Goal: Information Seeking & Learning: Learn about a topic

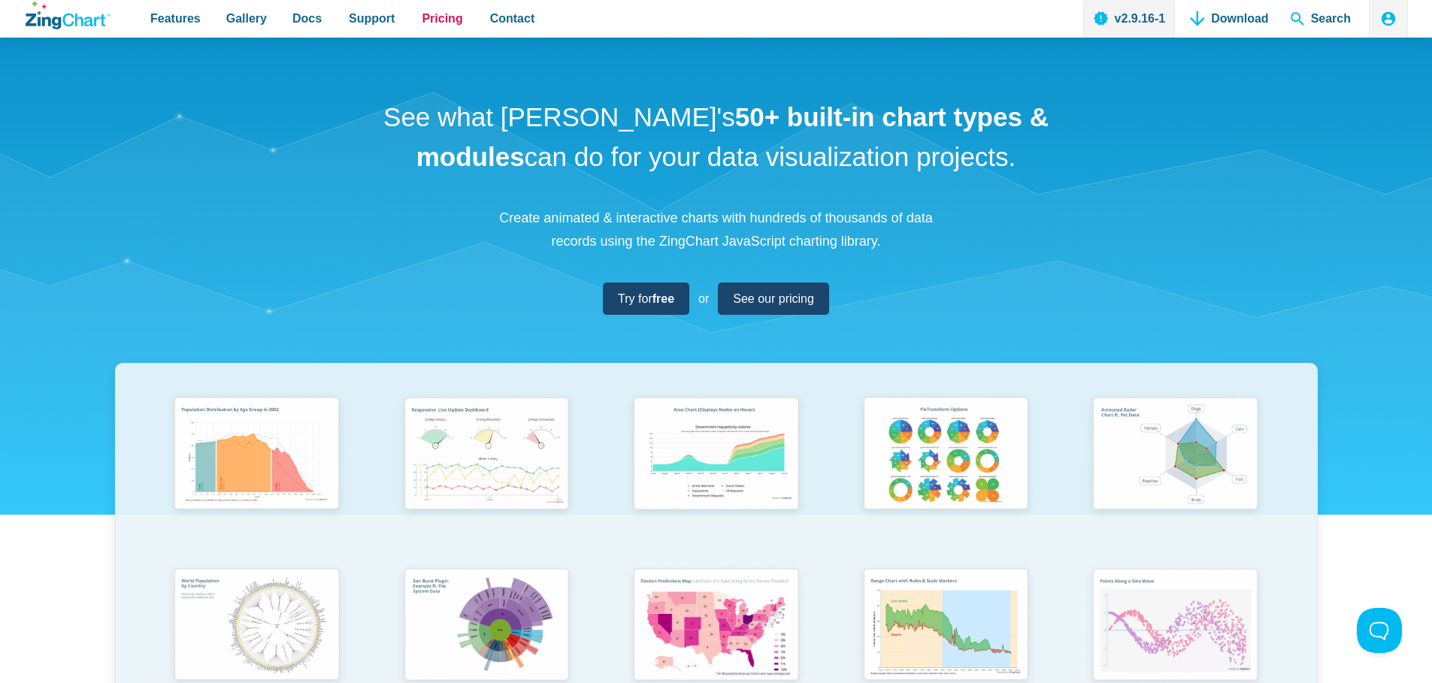
click at [432, 18] on span "Pricing" at bounding box center [442, 18] width 41 height 20
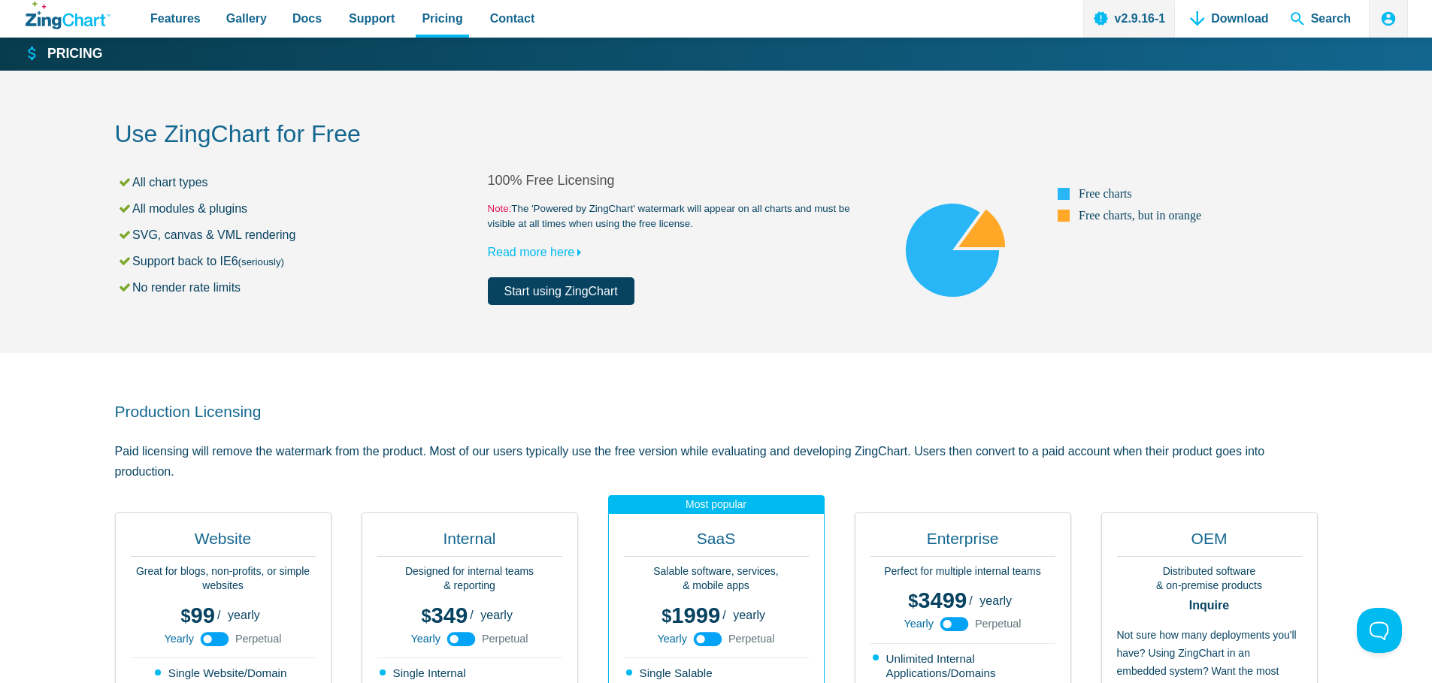
click at [572, 294] on link "Start using ZingChart" at bounding box center [561, 291] width 147 height 28
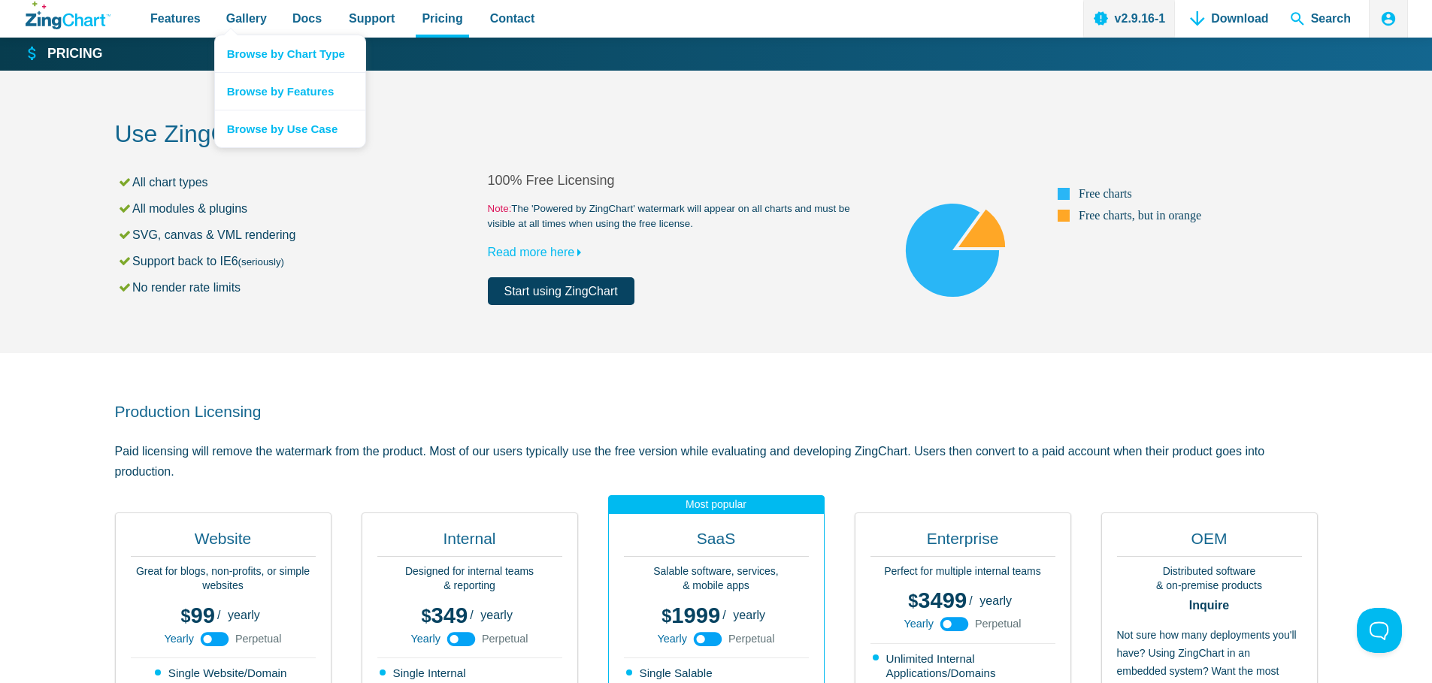
click at [235, 35] on nav "Browse by Chart Type Browse by Features Browse by Use Case" at bounding box center [290, 92] width 152 height 114
click at [247, 18] on span "Gallery" at bounding box center [246, 18] width 41 height 20
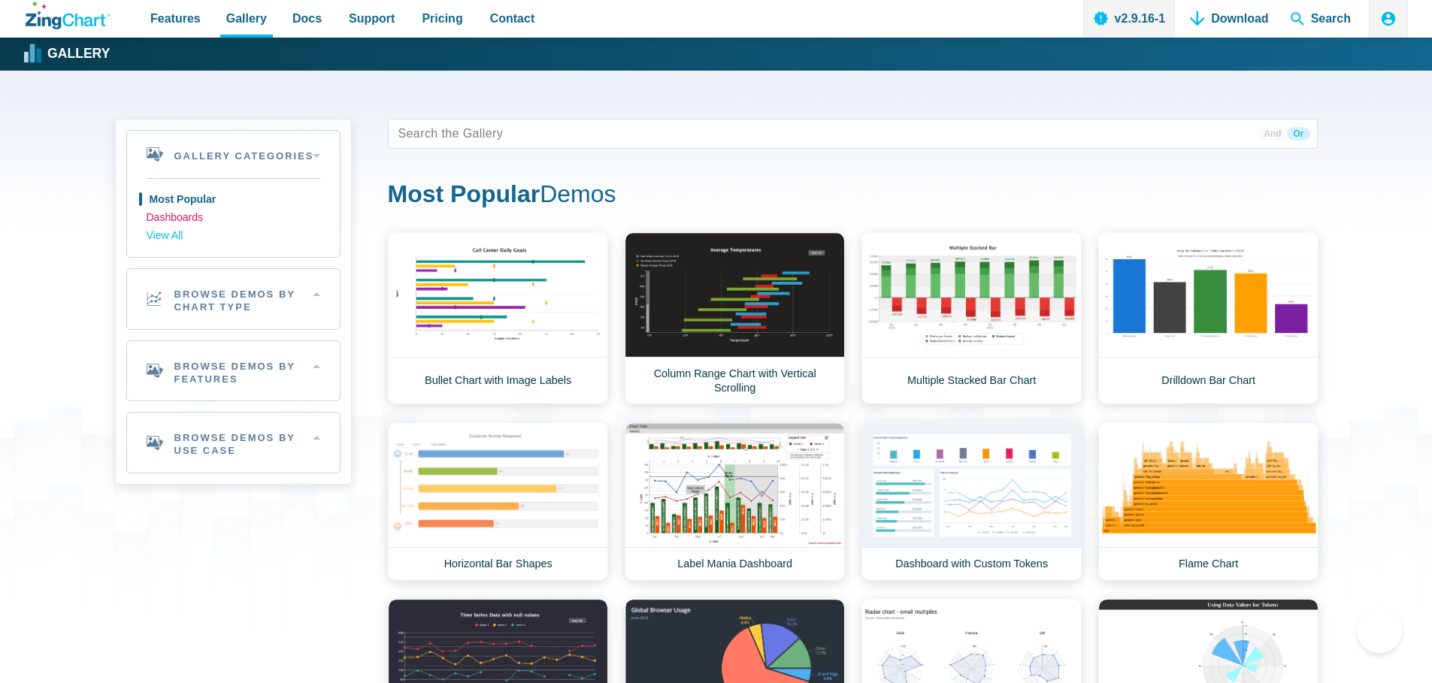
click at [191, 219] on link "Dashboards" at bounding box center [234, 218] width 174 height 18
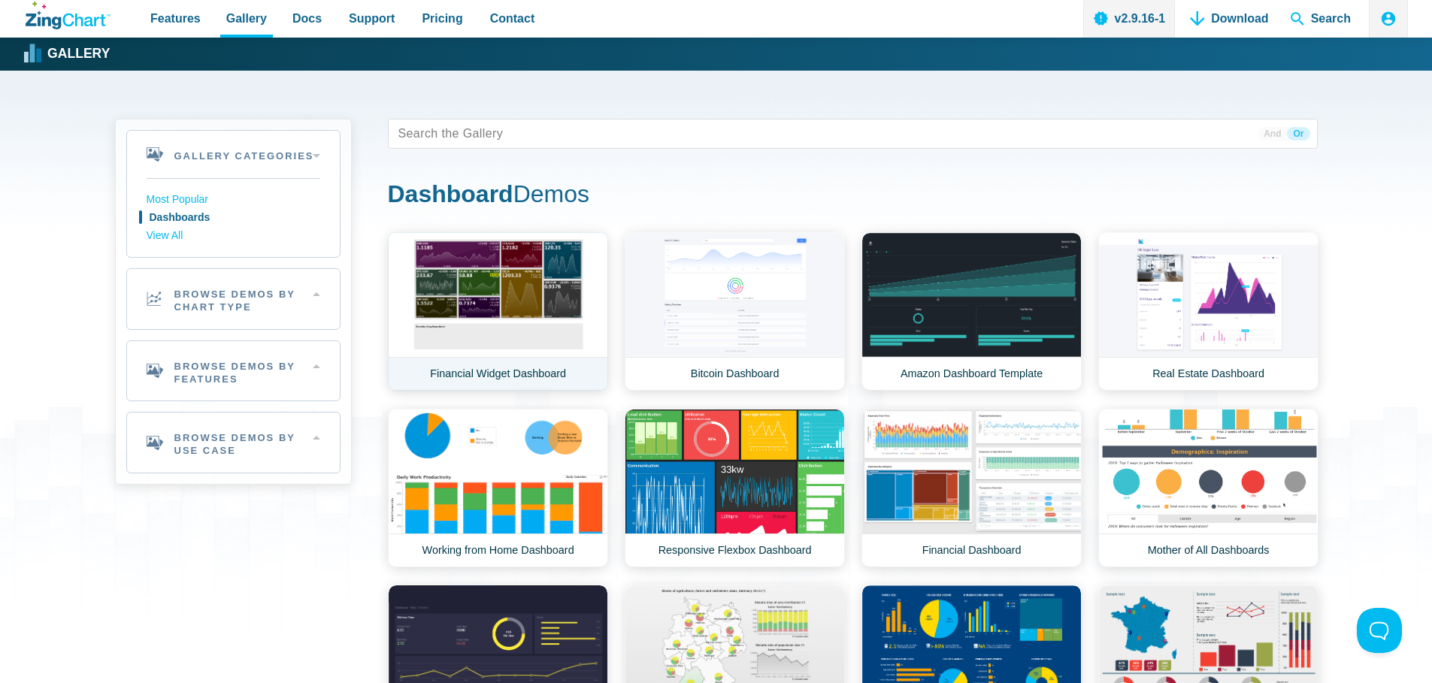
click at [492, 304] on link "Financial Widget Dashboard" at bounding box center [498, 311] width 220 height 159
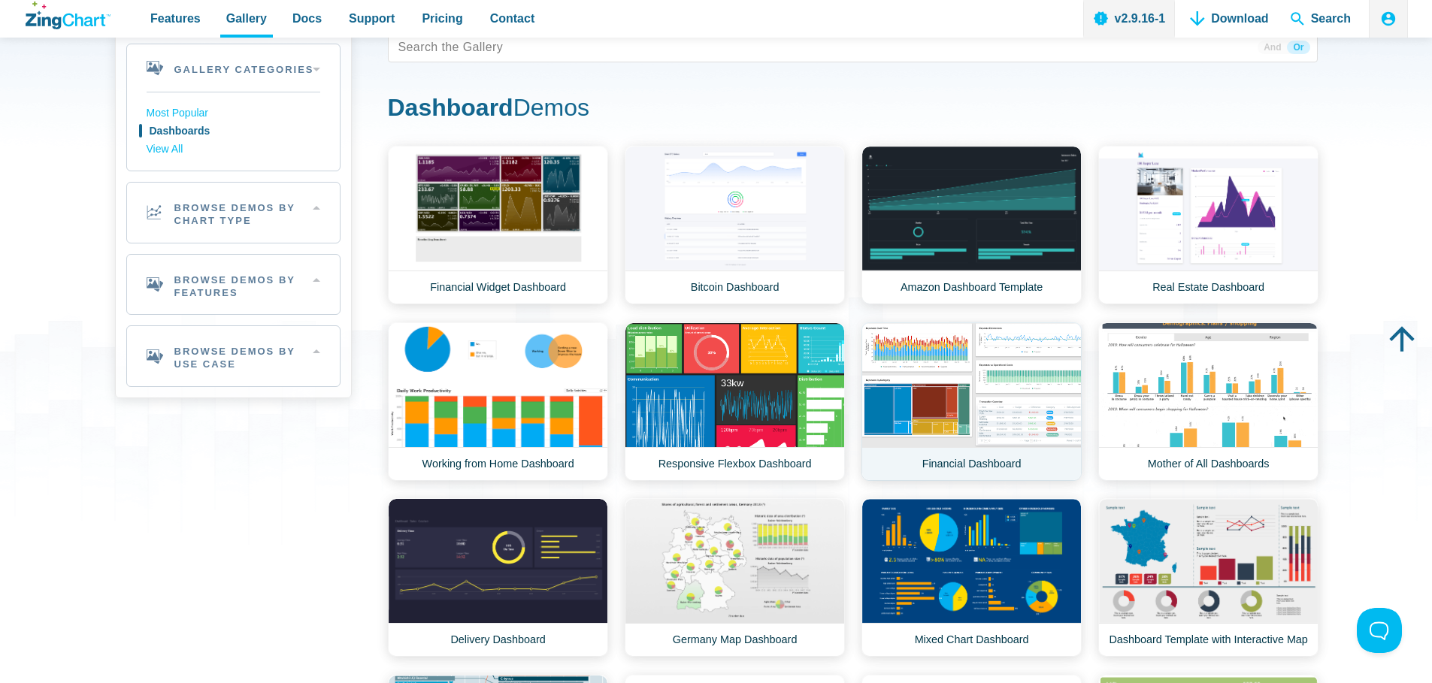
scroll to position [87, 0]
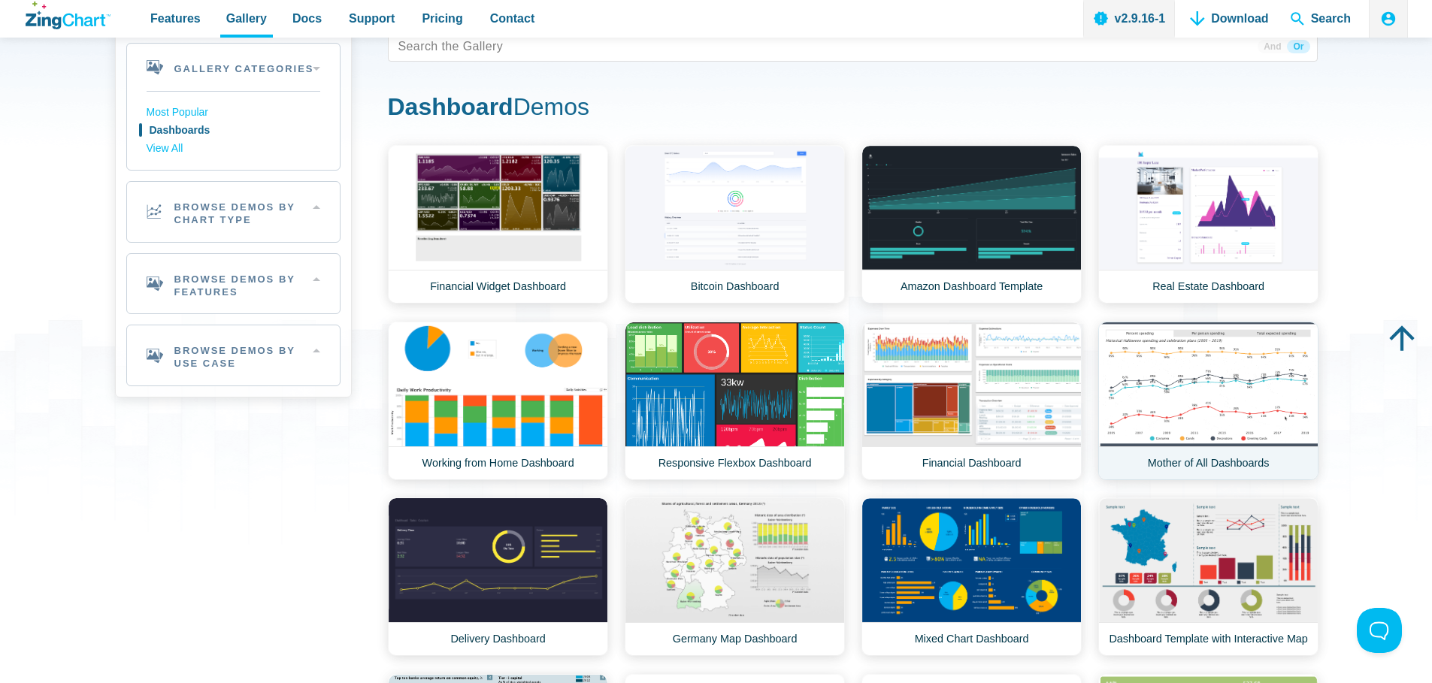
click at [1189, 465] on link "Mother of All Dashboards" at bounding box center [1208, 401] width 220 height 159
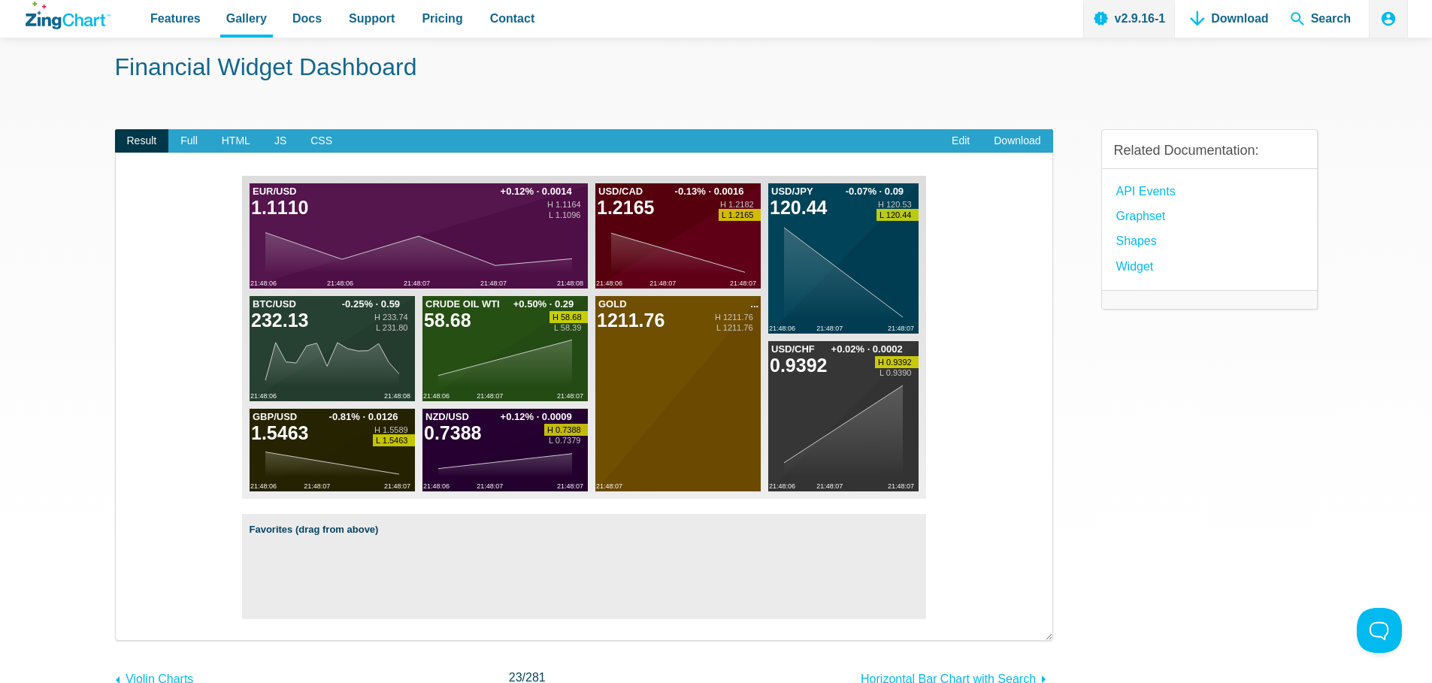
scroll to position [68, 0]
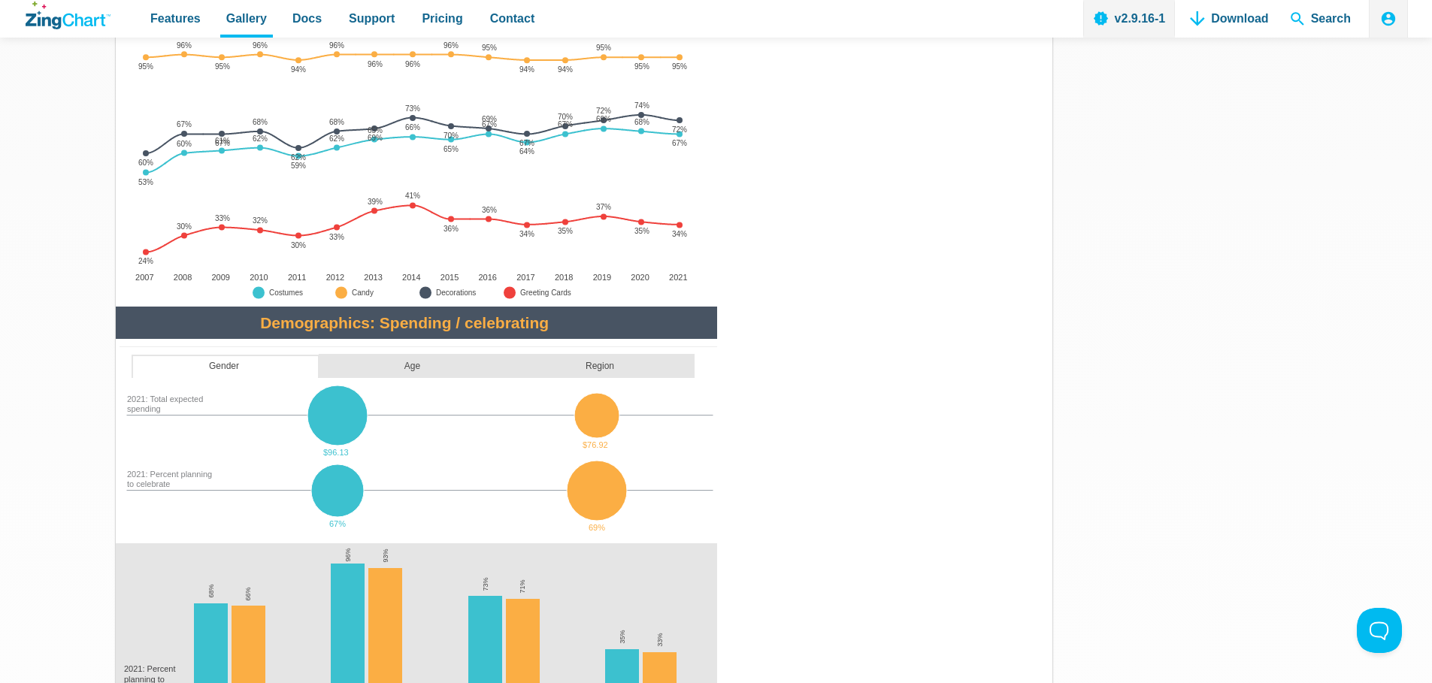
scroll to position [1198, 0]
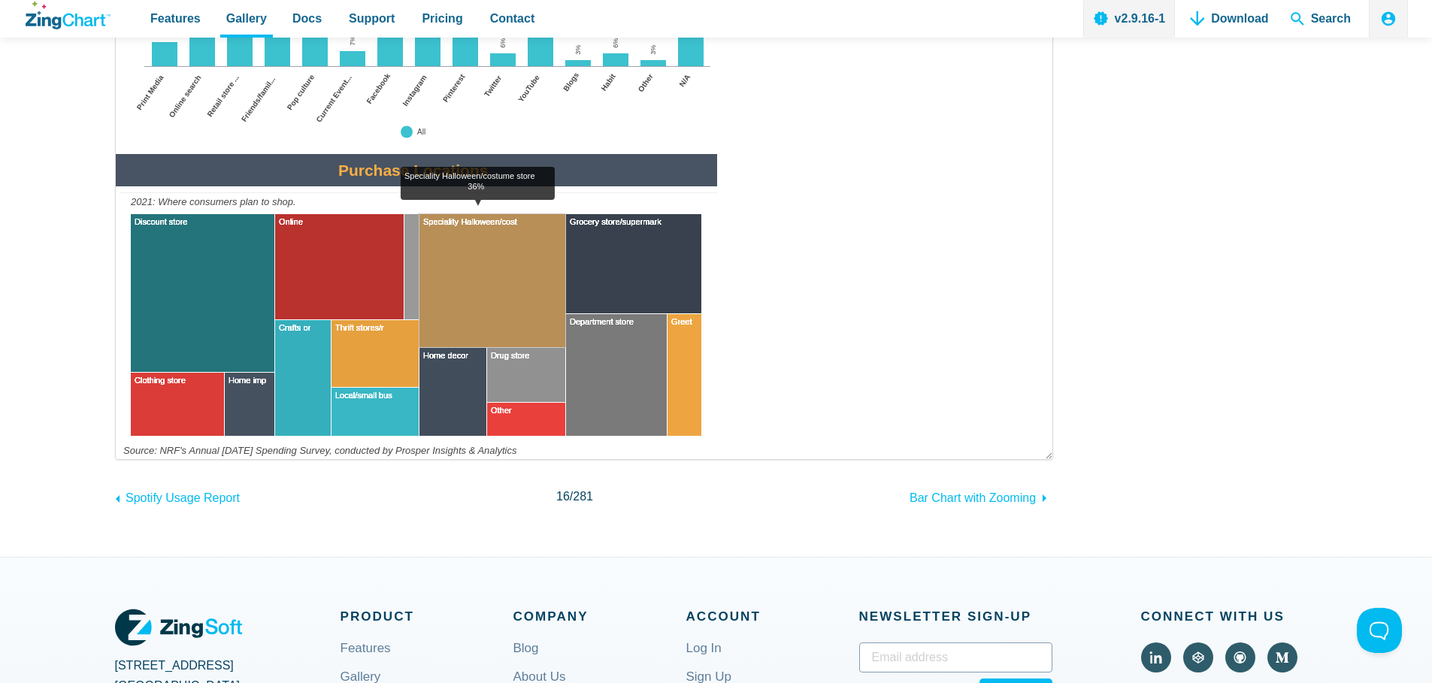
scroll to position [2197, 0]
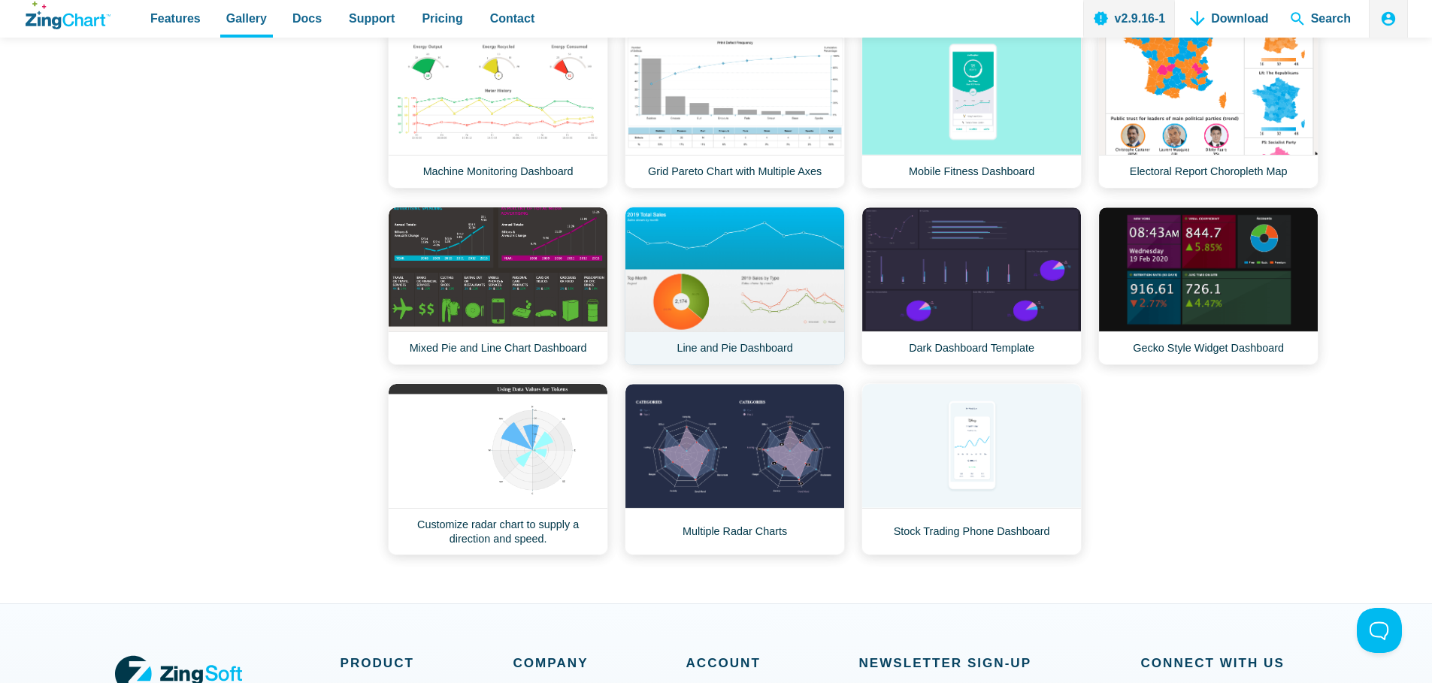
scroll to position [1134, 0]
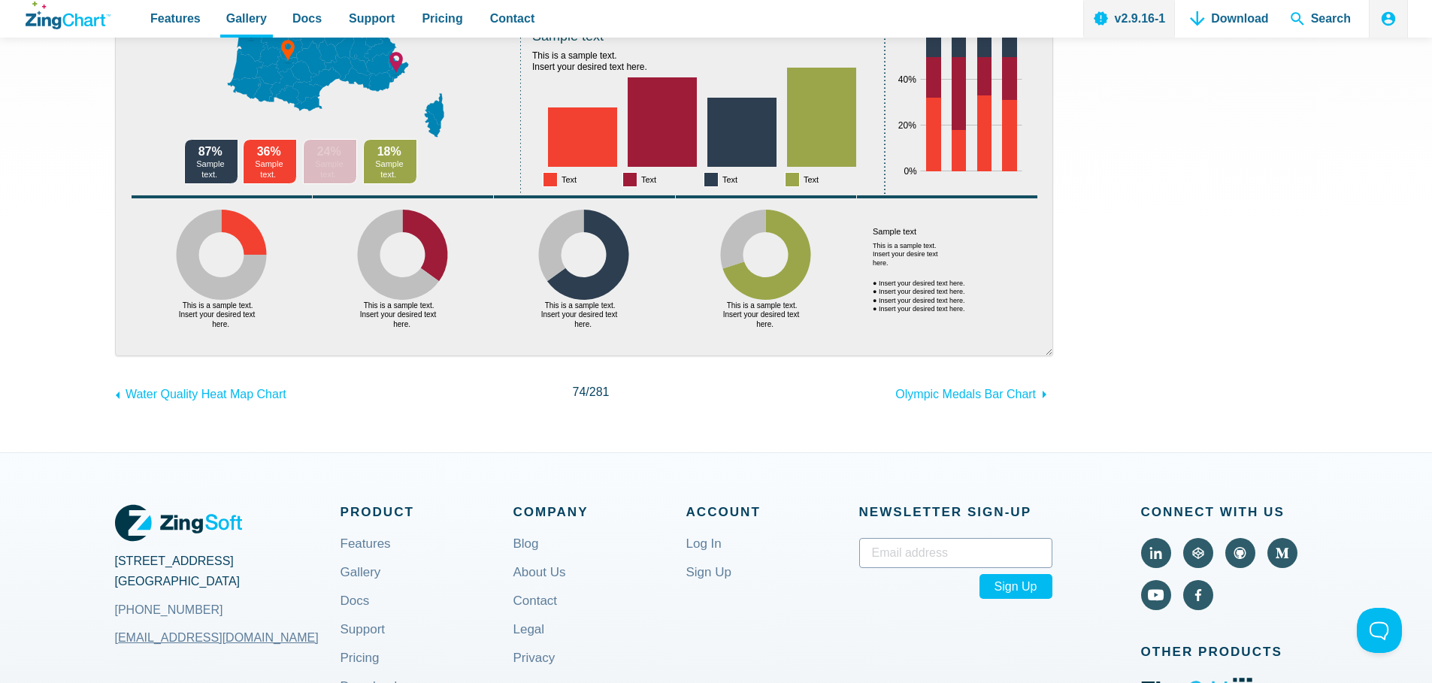
scroll to position [524, 0]
